Goal: Task Accomplishment & Management: Complete application form

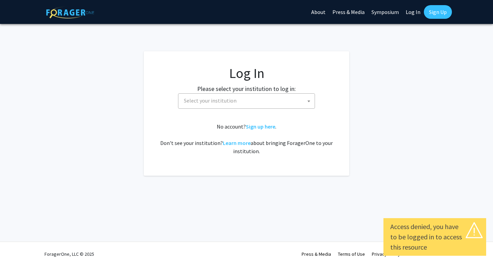
click at [250, 99] on span "Select your institution" at bounding box center [247, 101] width 133 height 14
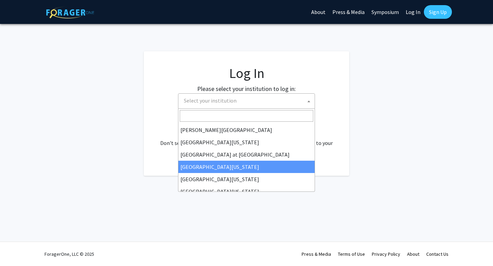
scroll to position [239, 0]
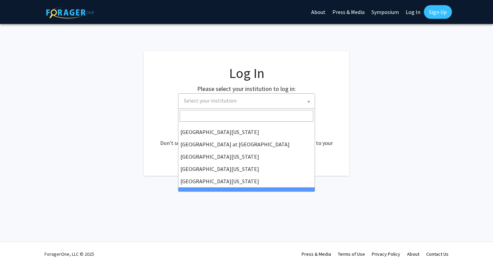
select select "21"
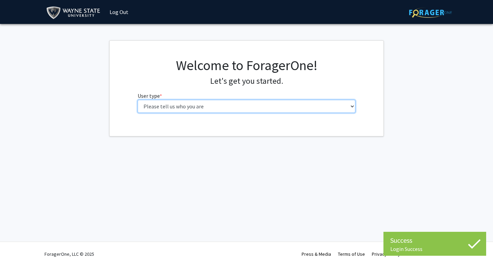
click at [192, 109] on select "Please tell us who you are Undergraduate Student Master's Student Doctoral Cand…" at bounding box center [247, 106] width 218 height 13
